Goal: Task Accomplishment & Management: Use online tool/utility

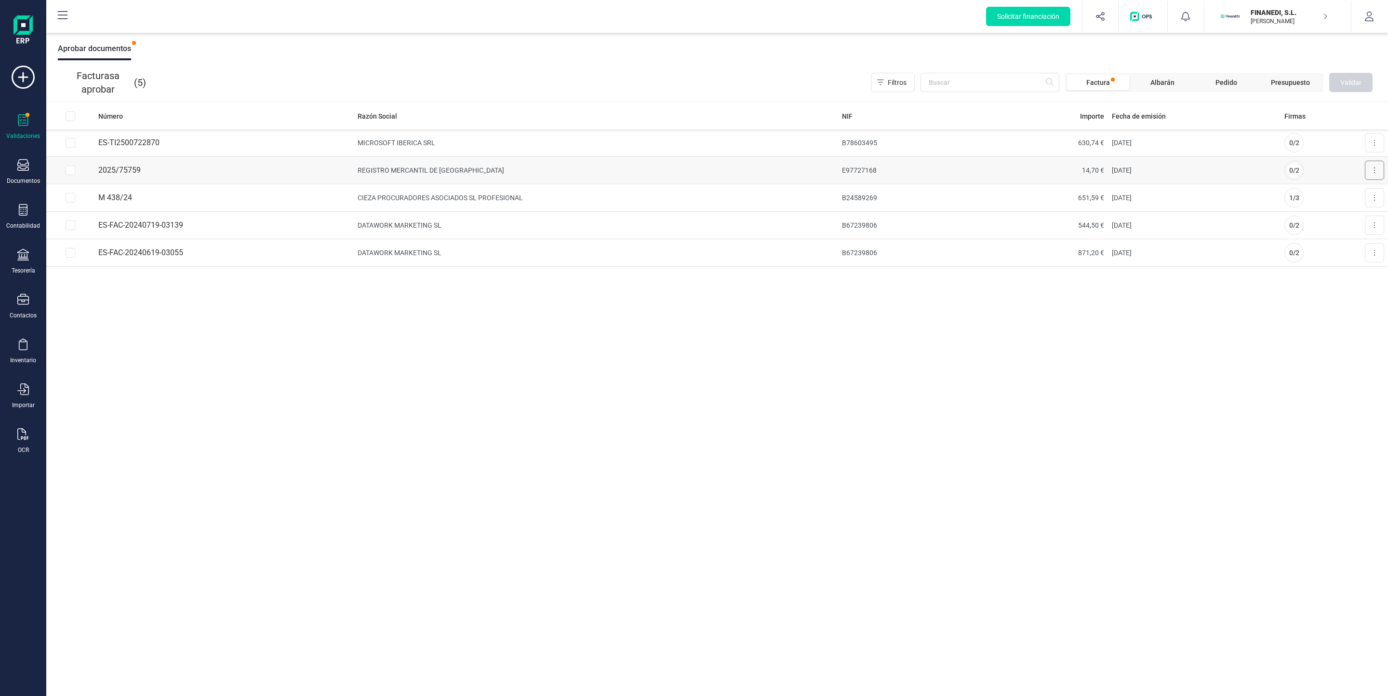
click at [1369, 168] on button at bounding box center [1374, 170] width 19 height 19
click at [1351, 191] on span "Aprobar factura" at bounding box center [1352, 194] width 48 height 10
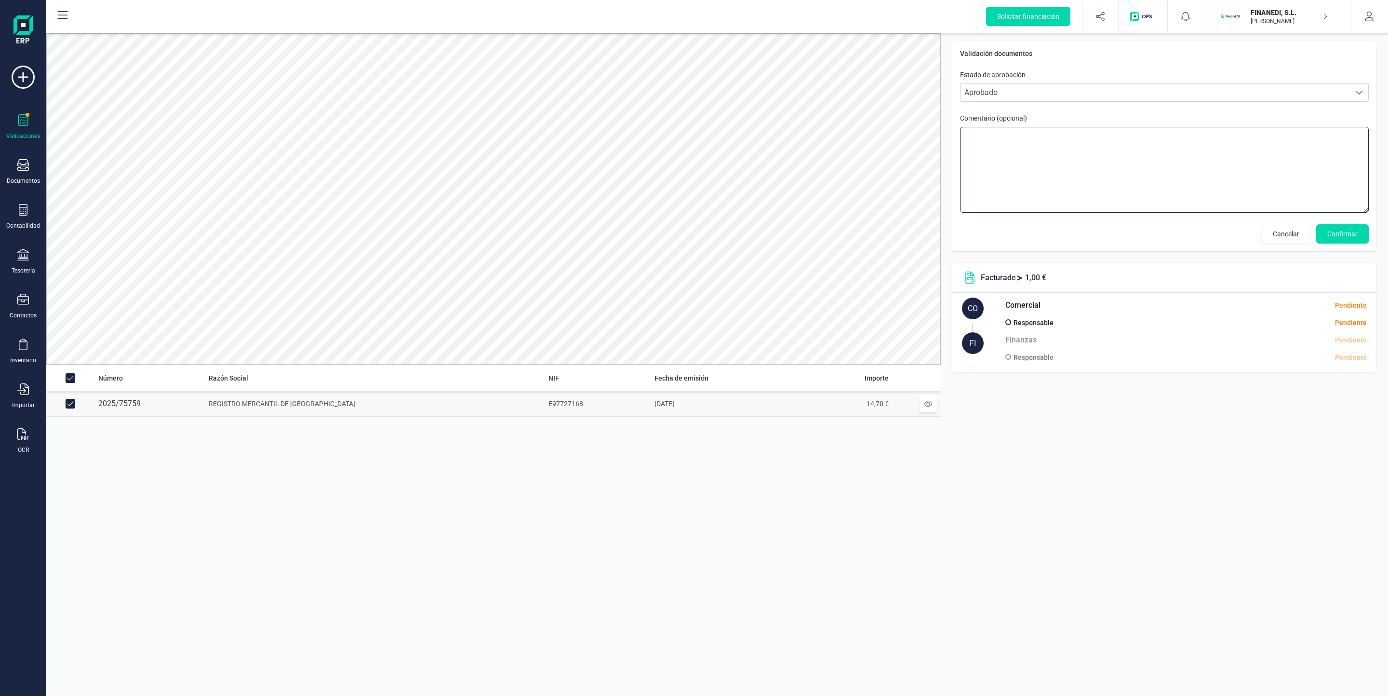
click at [1046, 156] on textarea at bounding box center [1164, 170] width 409 height 86
drag, startPoint x: 1349, startPoint y: 231, endPoint x: 1210, endPoint y: 204, distance: 141.4
click at [1210, 204] on div "Validación documentos Estado de aprobación Personalizado Aprobado Aprobado Come…" at bounding box center [1164, 146] width 424 height 210
click at [1340, 233] on span "Confirmar" at bounding box center [1342, 234] width 30 height 10
